Goal: Information Seeking & Learning: Learn about a topic

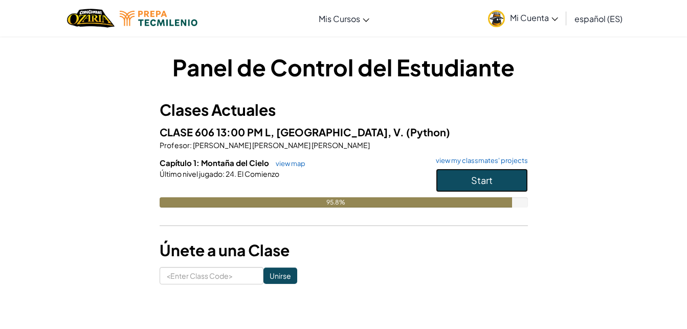
click at [488, 183] on span "Start" at bounding box center [481, 180] width 21 height 12
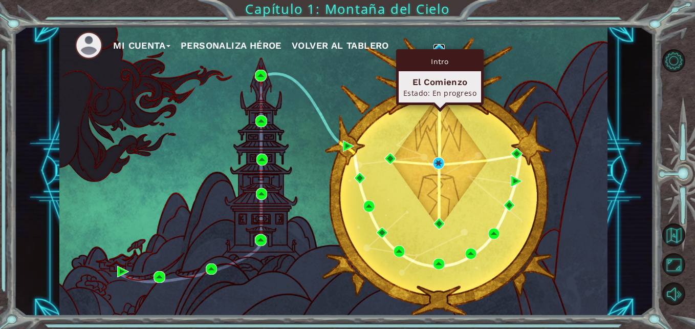
click at [436, 46] on img at bounding box center [438, 49] width 11 height 11
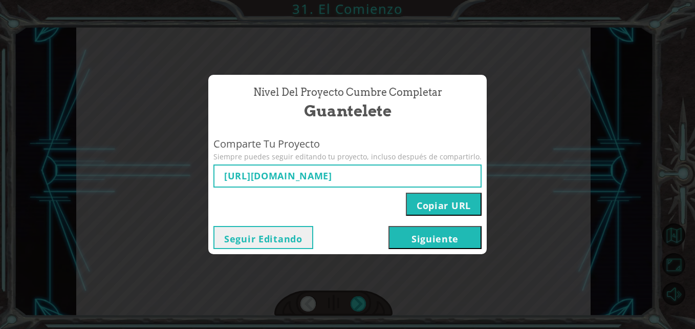
click at [451, 201] on button "Copiar URL" at bounding box center [444, 203] width 76 height 23
click at [454, 246] on button "Siguiente" at bounding box center [434, 237] width 93 height 23
